Goal: Information Seeking & Learning: Learn about a topic

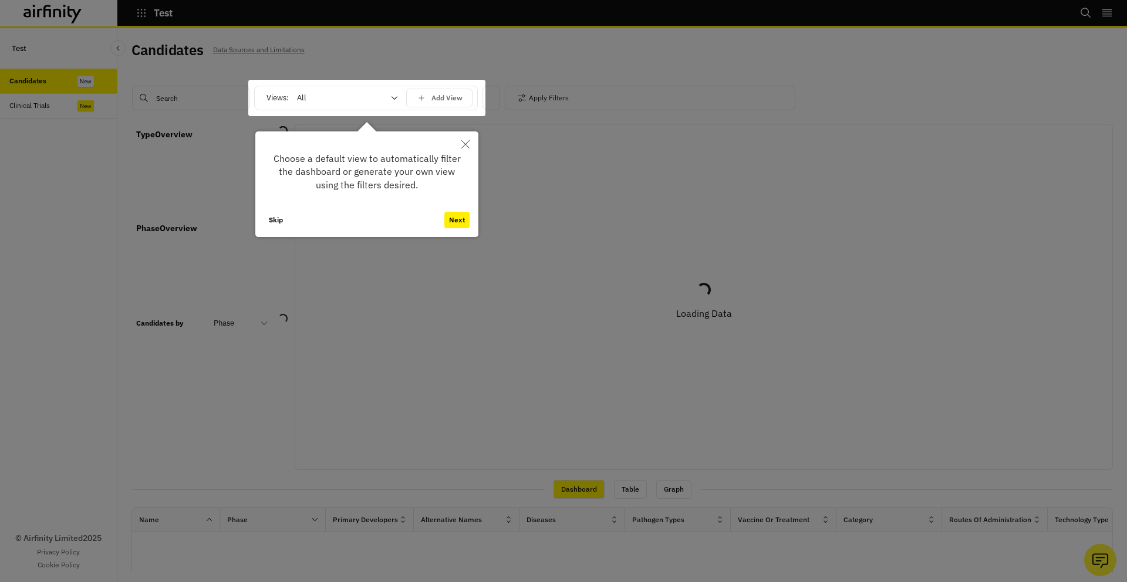
click at [271, 221] on button "Skip" at bounding box center [275, 220] width 23 height 16
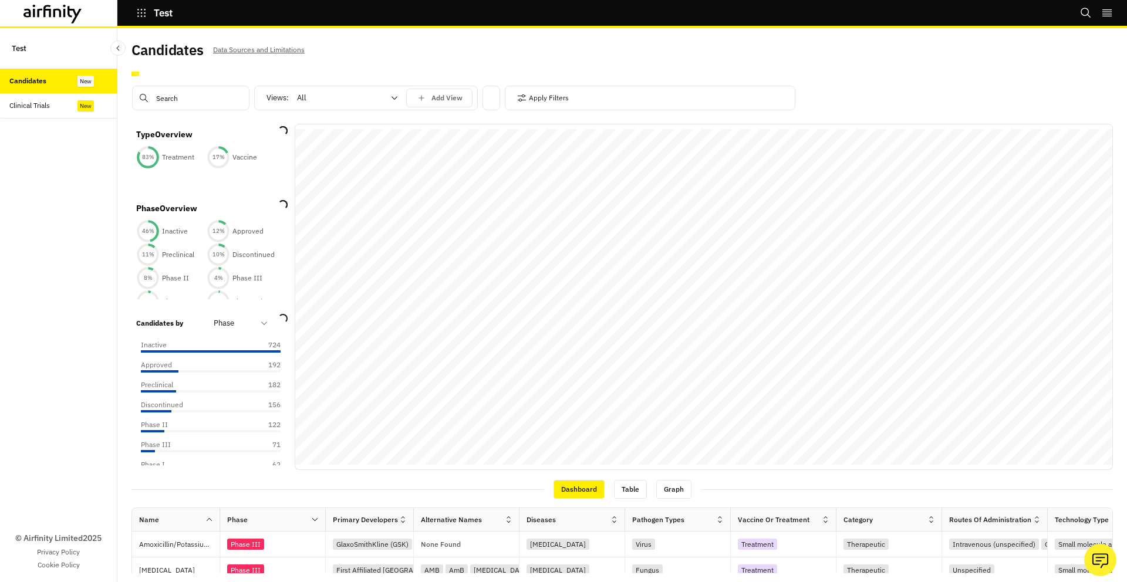
click at [53, 105] on div "Clinical Trials" at bounding box center [63, 105] width 108 height 11
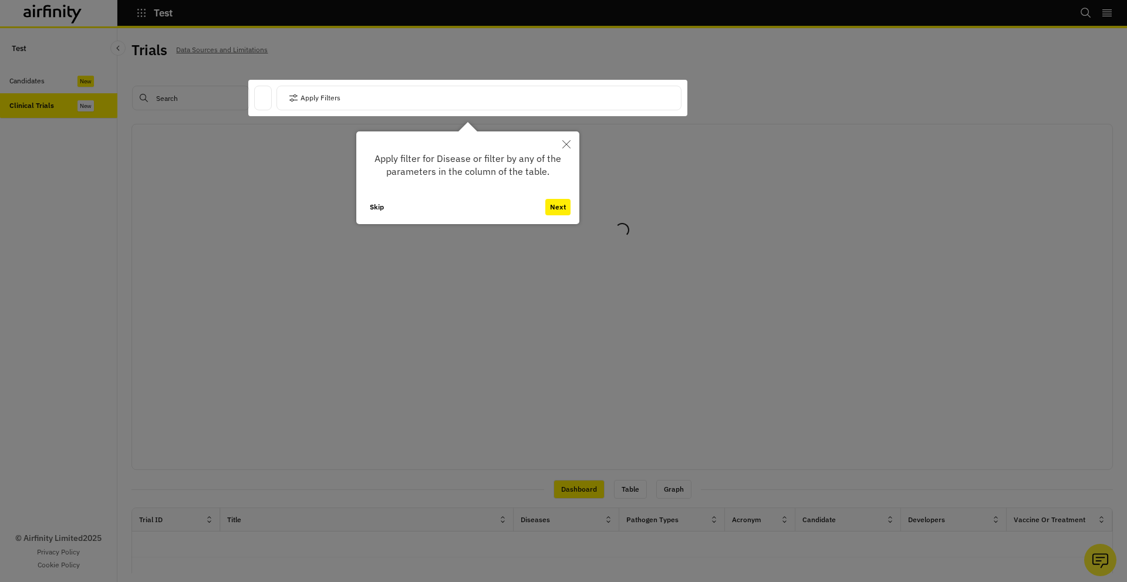
click at [372, 206] on button "Skip" at bounding box center [376, 207] width 23 height 16
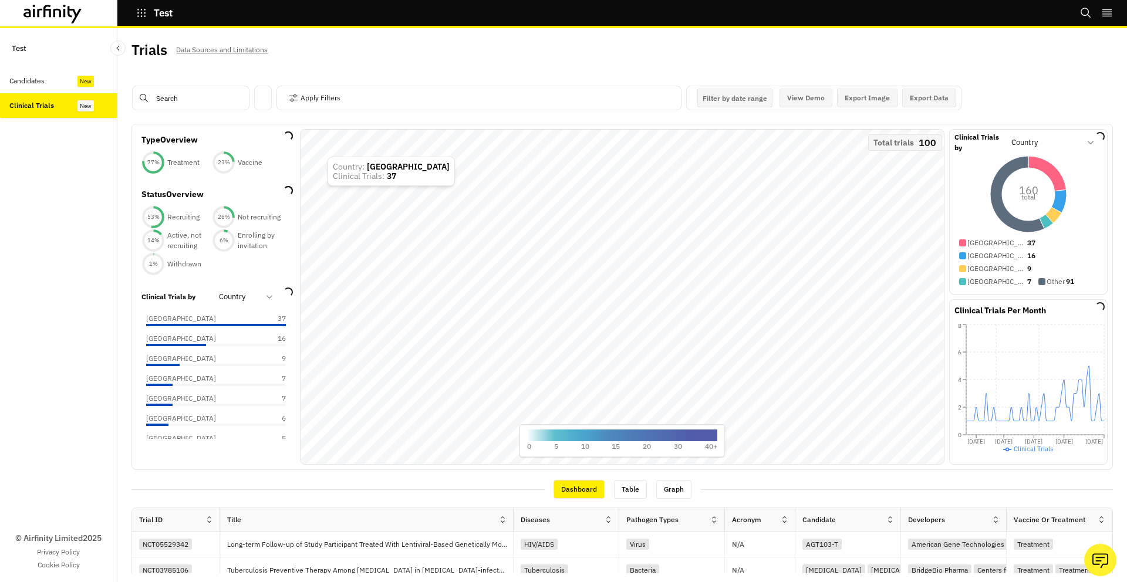
click at [62, 85] on div "Candidates" at bounding box center [63, 81] width 108 height 11
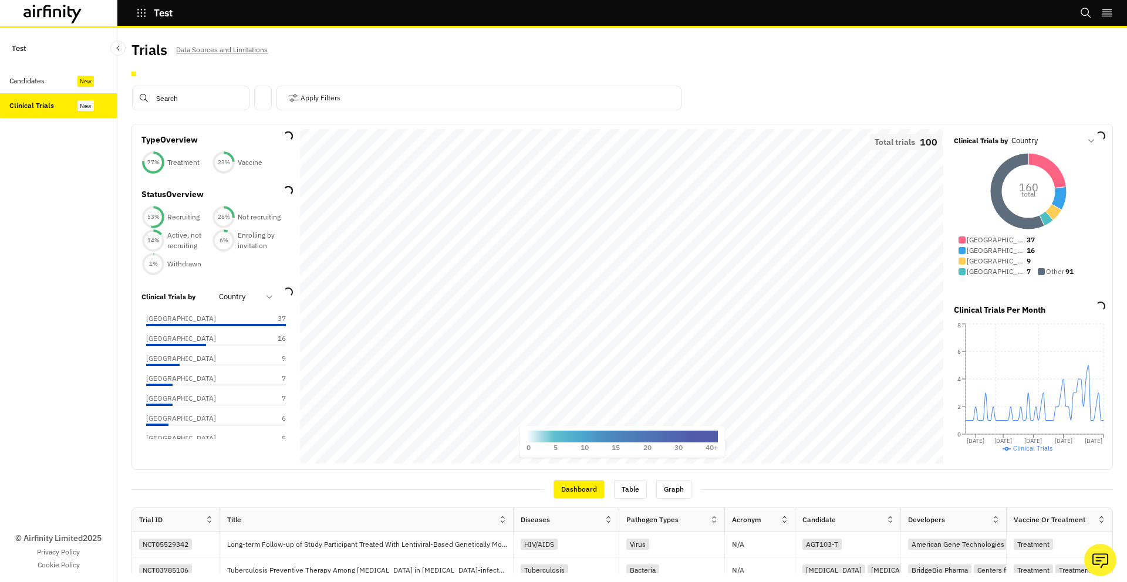
scroll to position [3, 0]
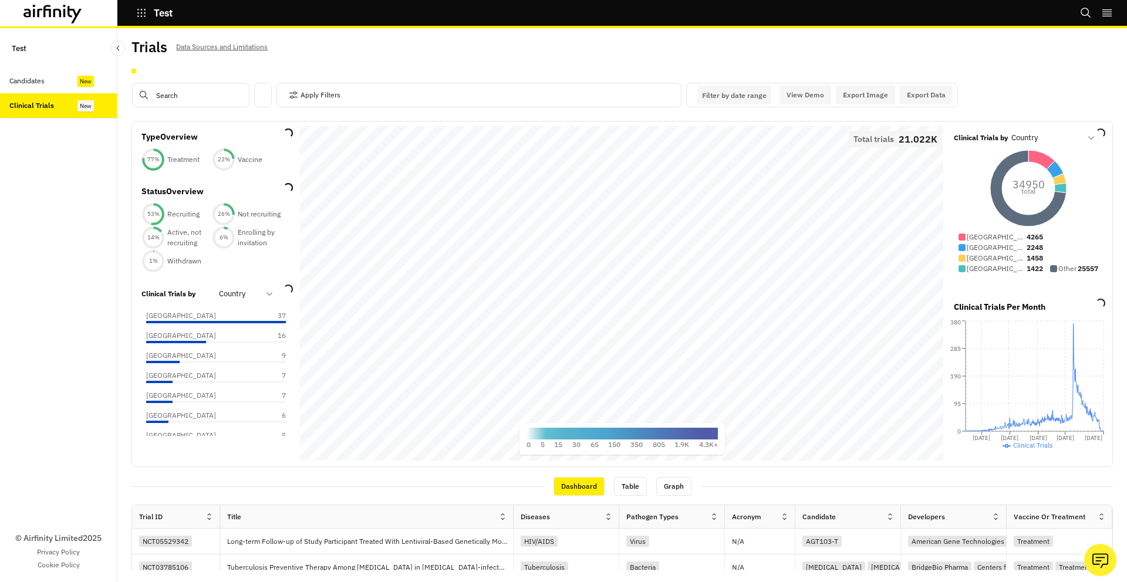
click at [60, 78] on div "Candidates" at bounding box center [63, 81] width 108 height 11
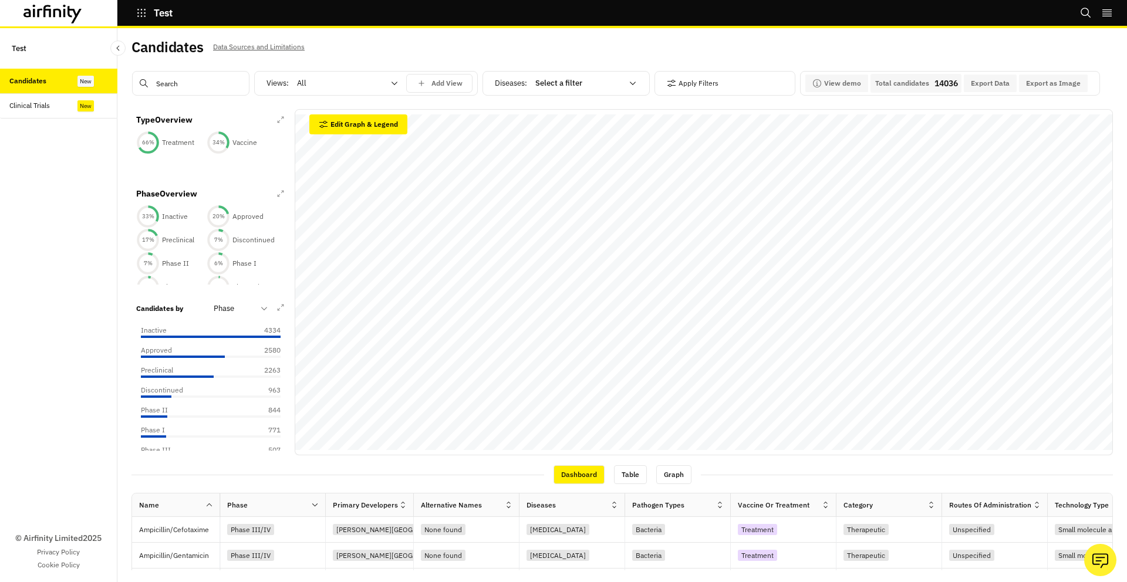
click at [56, 105] on div "Clinical Trials" at bounding box center [63, 105] width 108 height 11
